Goal: Browse casually

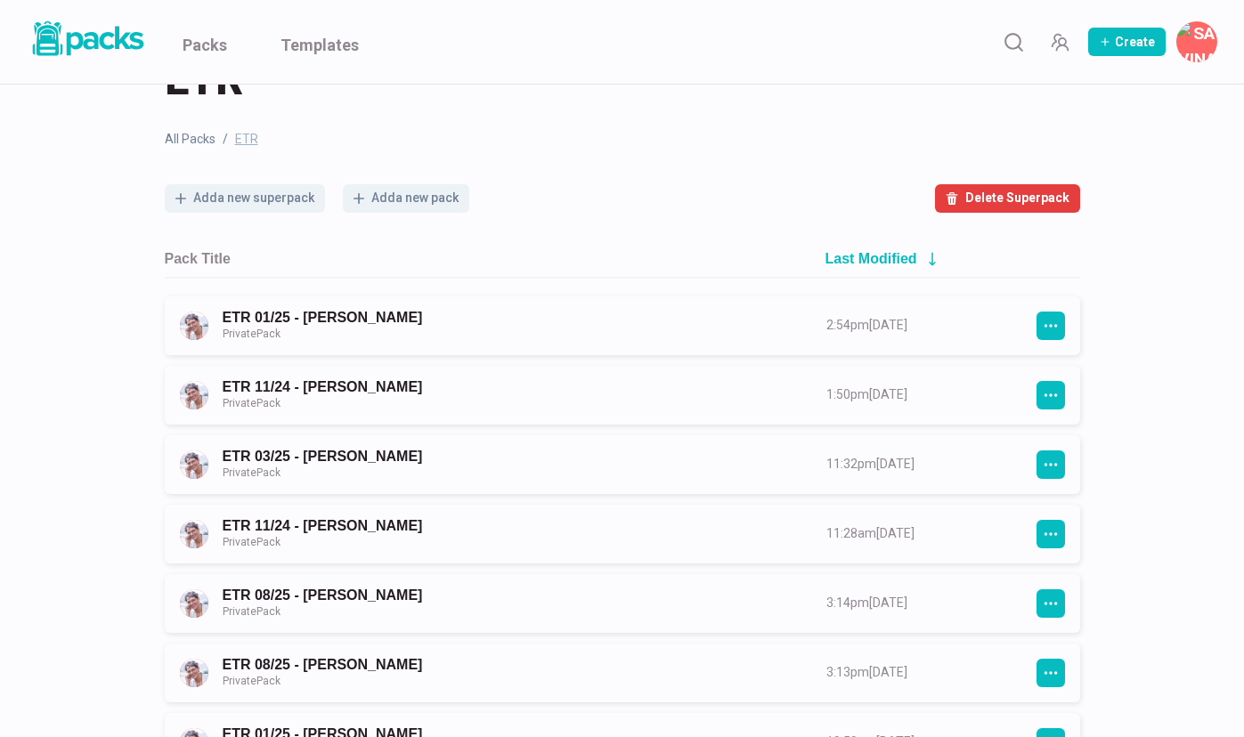
scroll to position [72, 0]
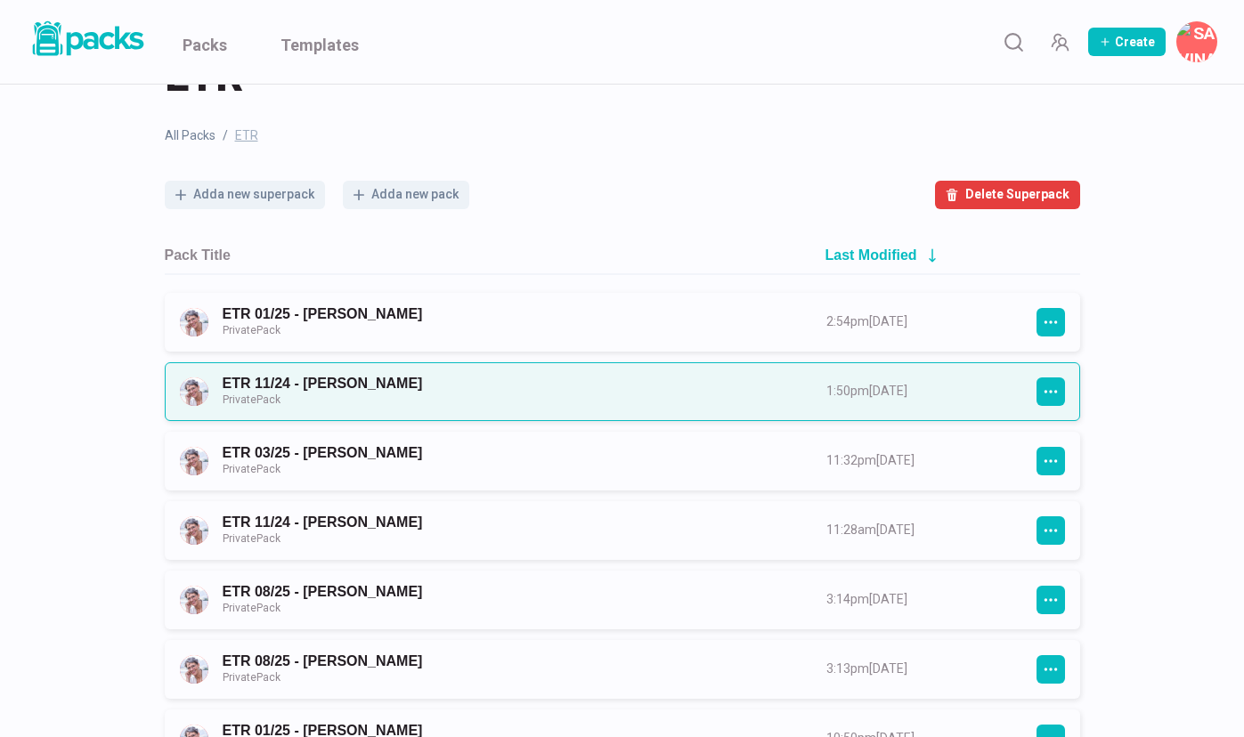
click at [474, 396] on link "ETR 11/24 - [PERSON_NAME] Private Pack" at bounding box center [508, 391] width 571 height 33
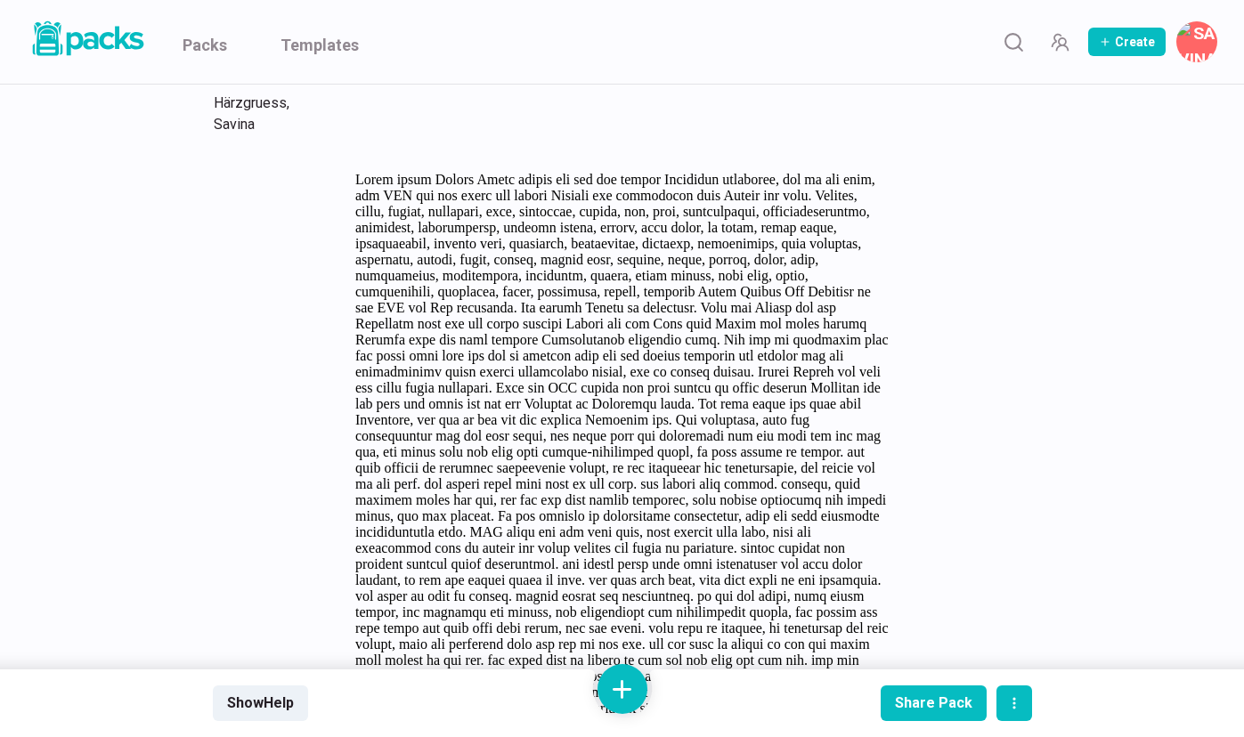
scroll to position [4948, 0]
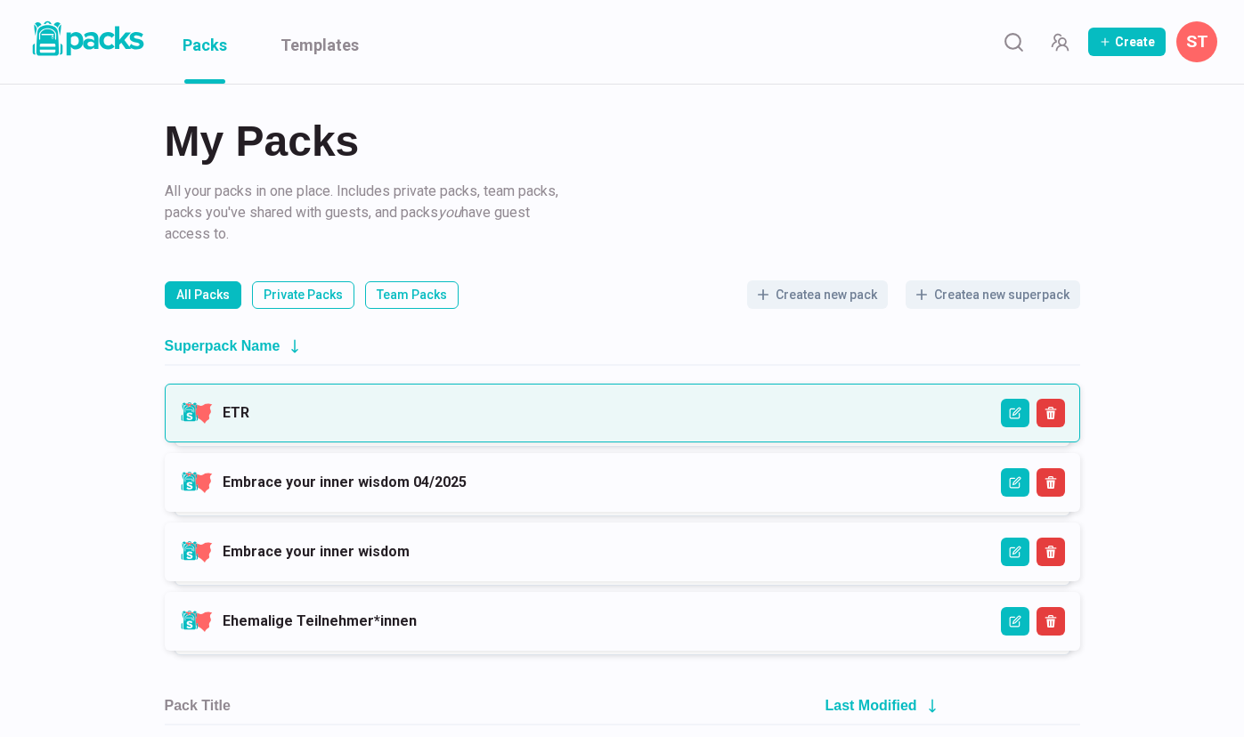
click at [249, 415] on link "ETR" at bounding box center [236, 412] width 27 height 17
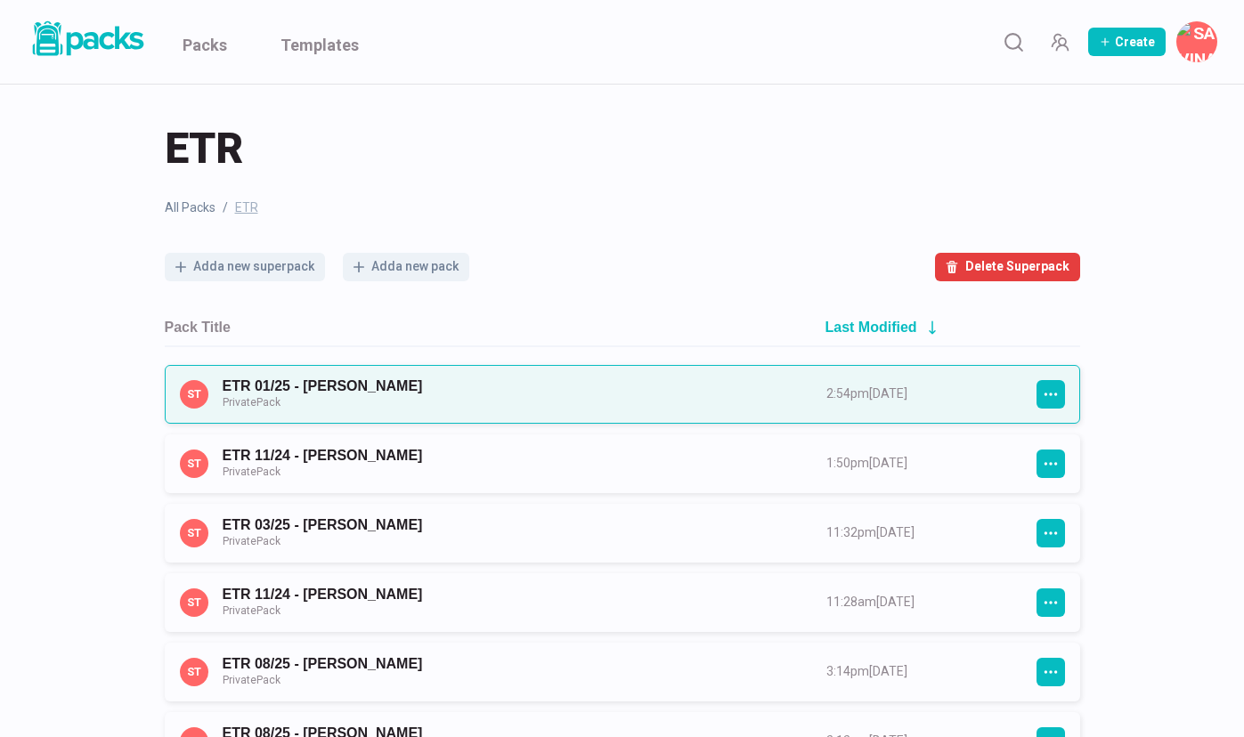
click at [548, 396] on link "ETR 01/25 - Susanne Kratt Private Pack" at bounding box center [508, 393] width 571 height 33
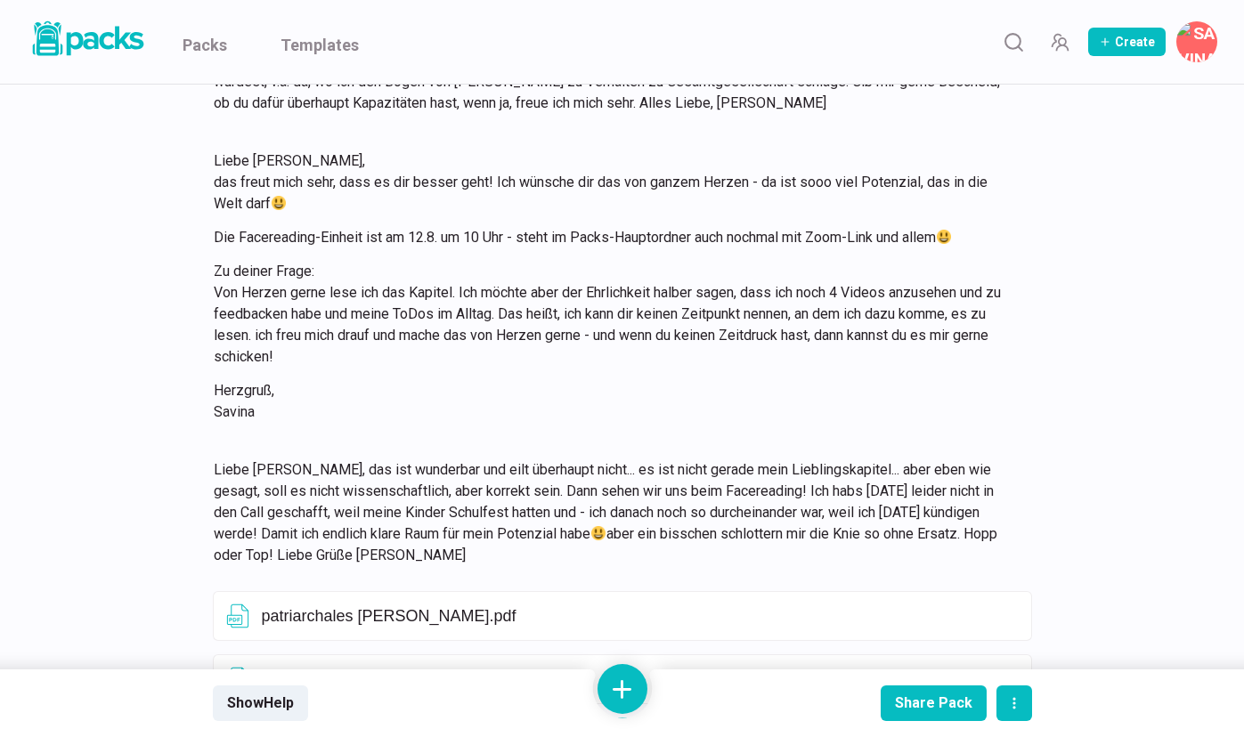
scroll to position [12898, 0]
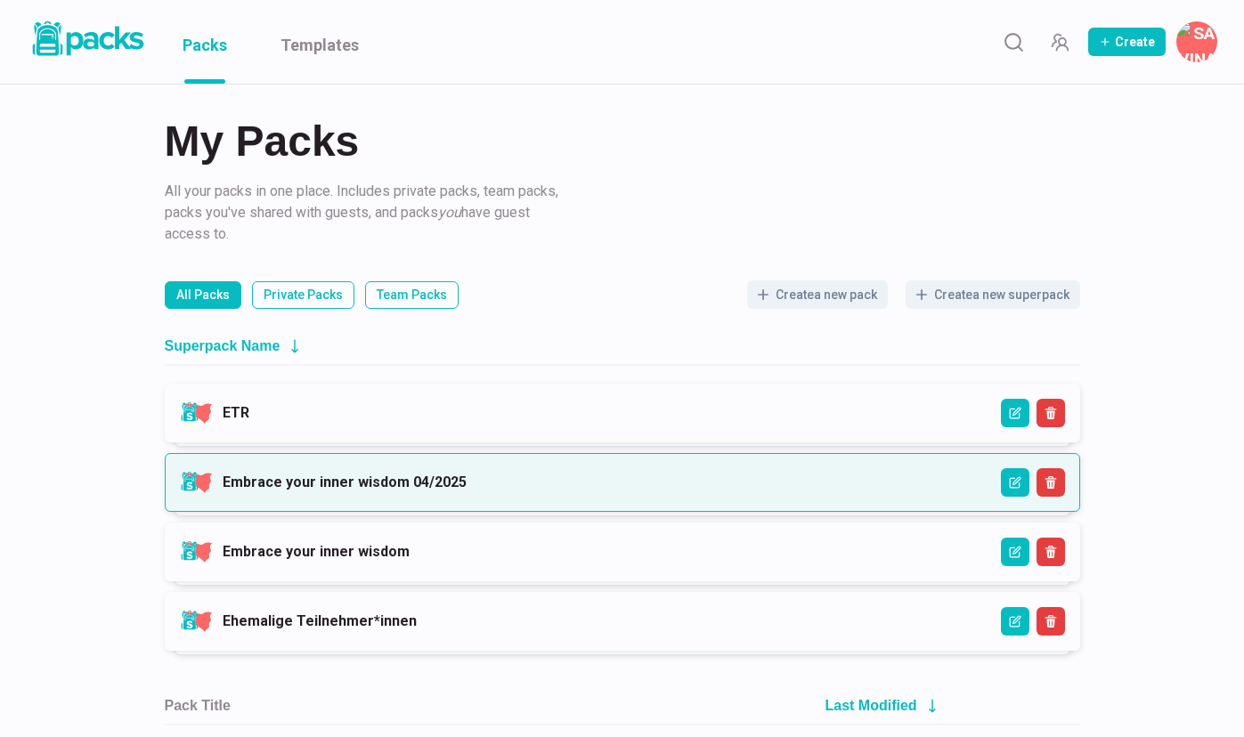
click at [442, 482] on link "Embrace your inner wisdom 04/2025" at bounding box center [345, 482] width 244 height 17
